Goal: Task Accomplishment & Management: Use online tool/utility

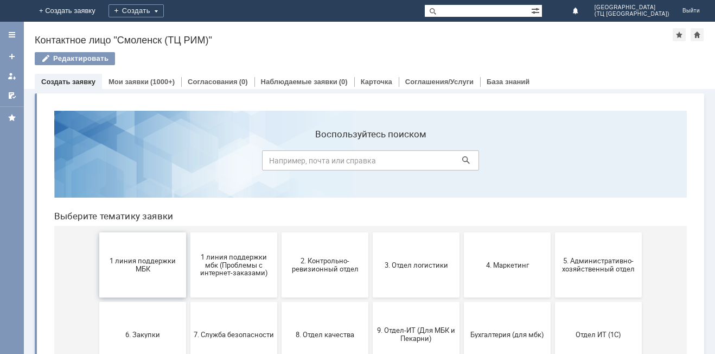
click at [143, 266] on span "1 линия поддержки МБК" at bounding box center [143, 265] width 80 height 16
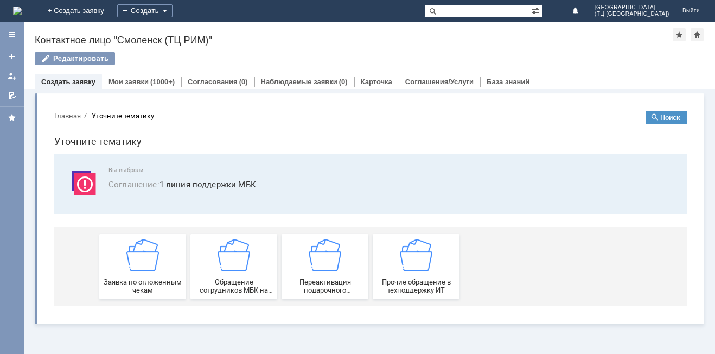
click at [143, 266] on img at bounding box center [142, 255] width 33 height 33
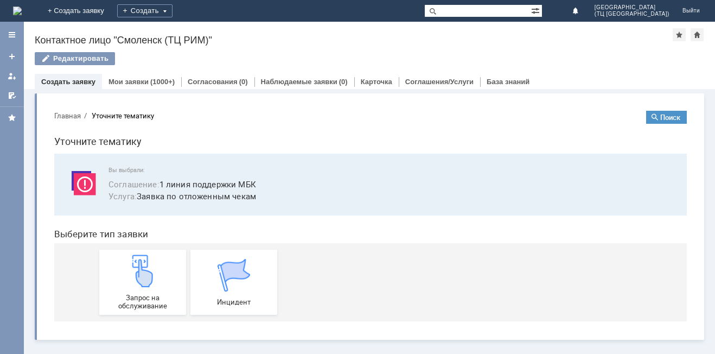
click at [143, 266] on img at bounding box center [142, 271] width 33 height 33
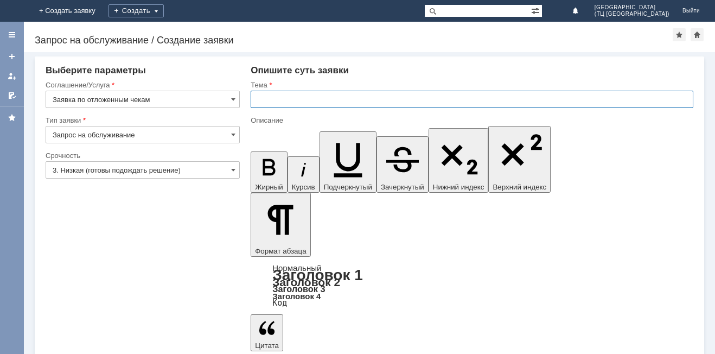
click at [300, 103] on input "text" at bounding box center [472, 99] width 443 height 17
type input "удалить чек"
drag, startPoint x: 271, startPoint y: 2893, endPoint x: 514, endPoint y: 2911, distance: 244.3
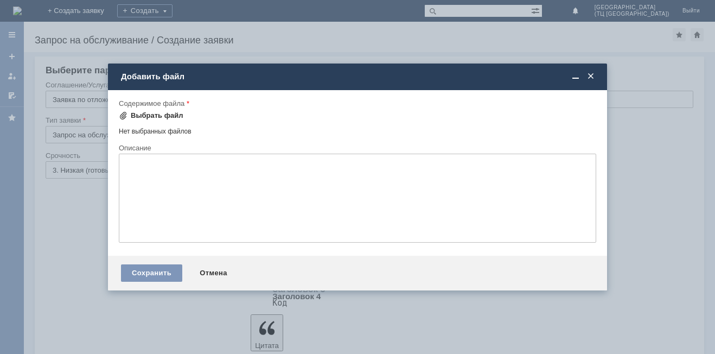
click at [150, 113] on div "Выбрать файл" at bounding box center [157, 115] width 53 height 9
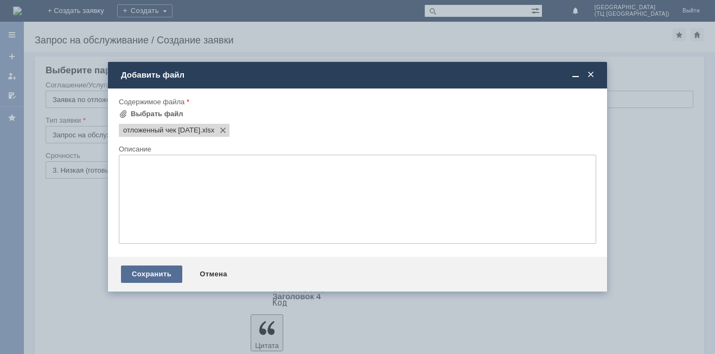
click at [146, 279] on div "Сохранить" at bounding box center [151, 273] width 61 height 17
